Goal: Transaction & Acquisition: Subscribe to service/newsletter

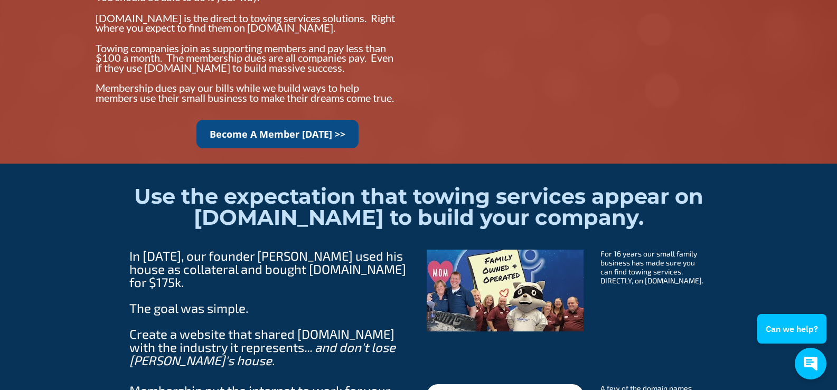
scroll to position [1003, 0]
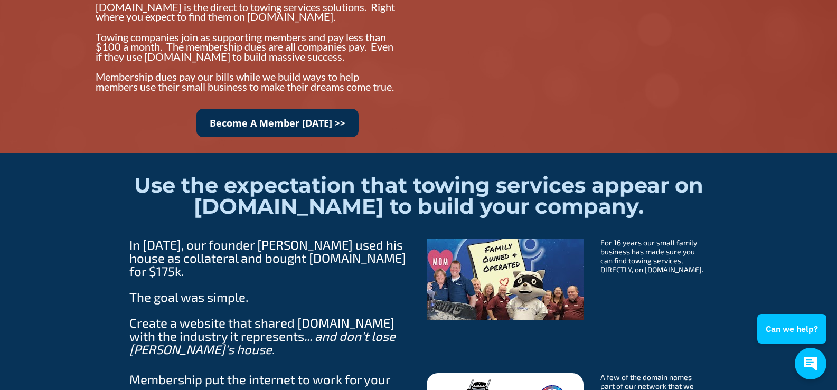
click at [257, 135] on link "Become A Member [DATE] >>" at bounding box center [277, 123] width 162 height 29
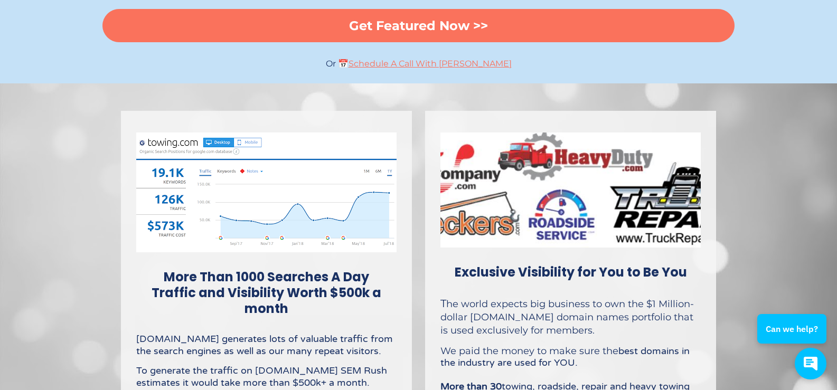
scroll to position [3749, 0]
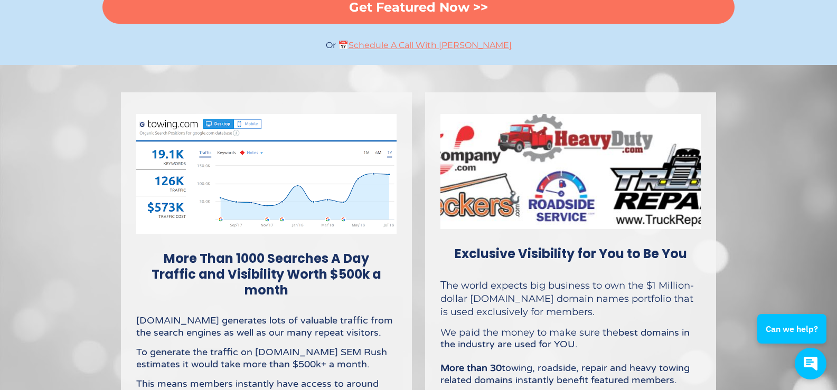
click at [561, 187] on img at bounding box center [570, 171] width 260 height 115
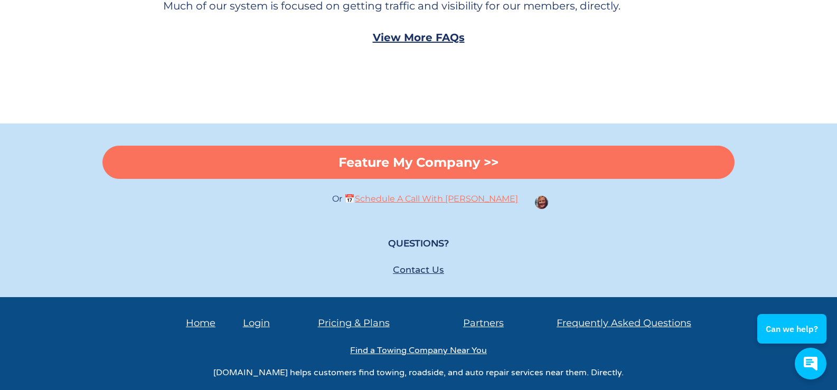
scroll to position [6149, 0]
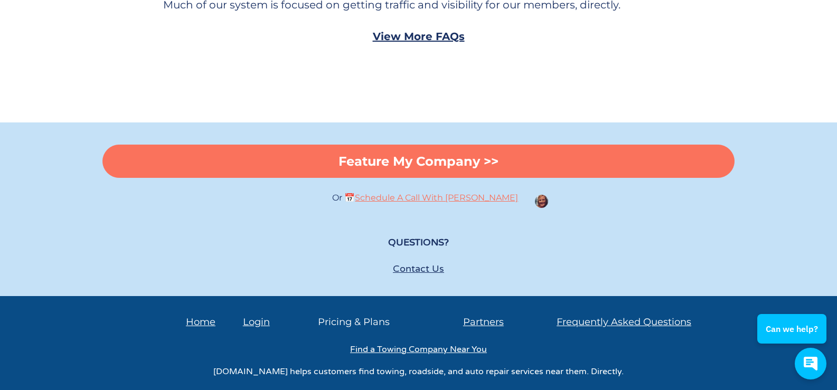
click at [357, 316] on link "Pricing & Plans" at bounding box center [354, 322] width 72 height 12
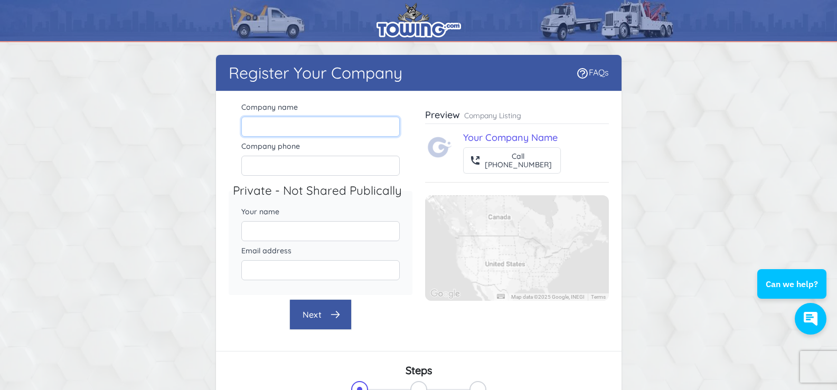
click at [283, 123] on input "Company name" at bounding box center [320, 127] width 158 height 20
click at [353, 93] on div "Company name Company phone Private - Not Shared Publically Your name Email addr…" at bounding box center [419, 221] width 406 height 260
click at [599, 73] on link "FAQs" at bounding box center [592, 72] width 33 height 11
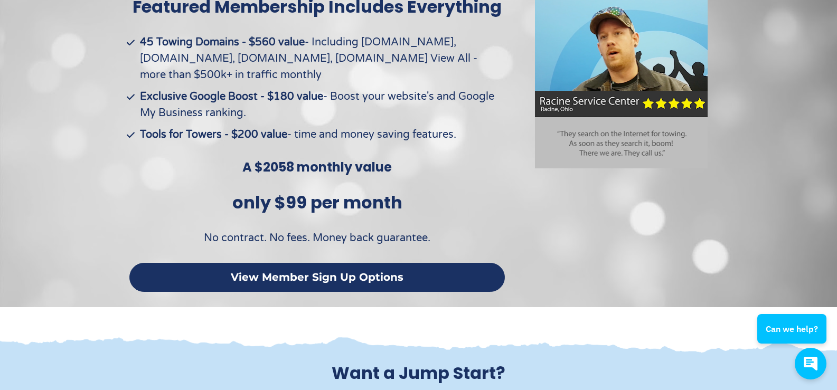
scroll to position [2482, 0]
